Goal: Navigation & Orientation: Find specific page/section

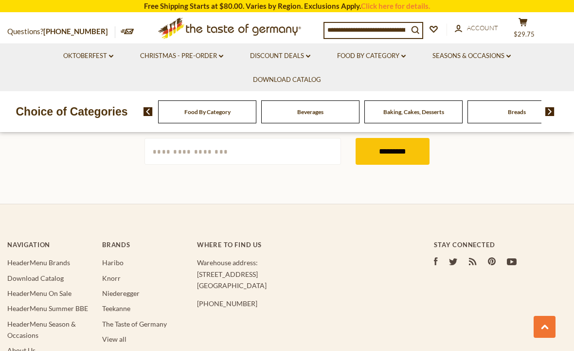
scroll to position [1607, 0]
click at [119, 335] on link "View all" at bounding box center [114, 339] width 24 height 8
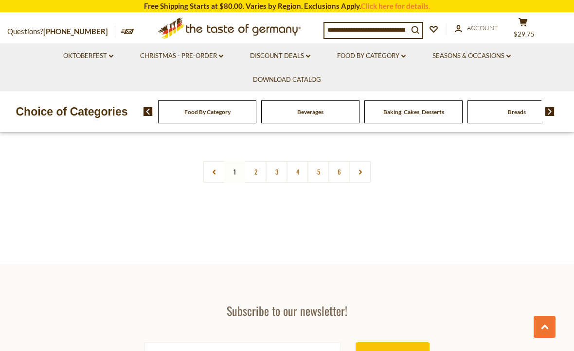
scroll to position [1811, 0]
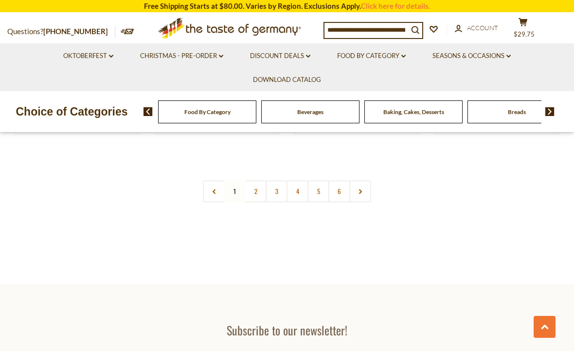
click at [253, 191] on link "2" at bounding box center [256, 191] width 22 height 22
